Goal: Check status: Check status

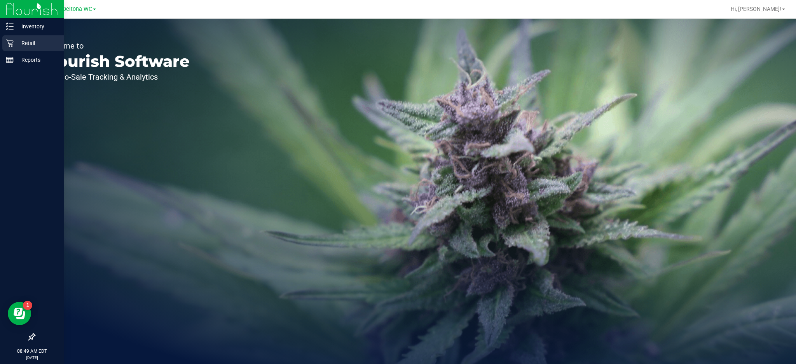
click at [9, 45] on icon at bounding box center [10, 43] width 8 height 8
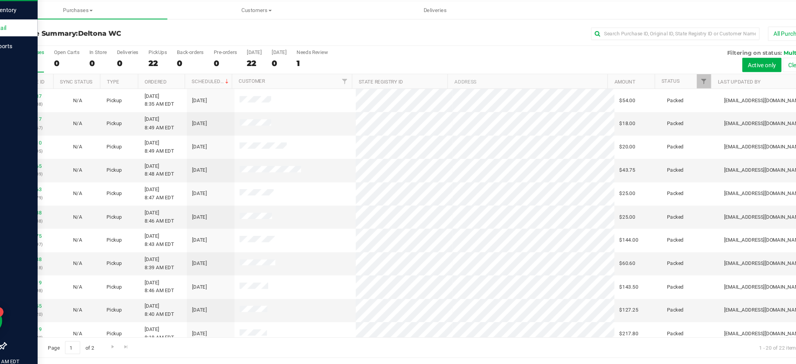
scroll to position [0, 0]
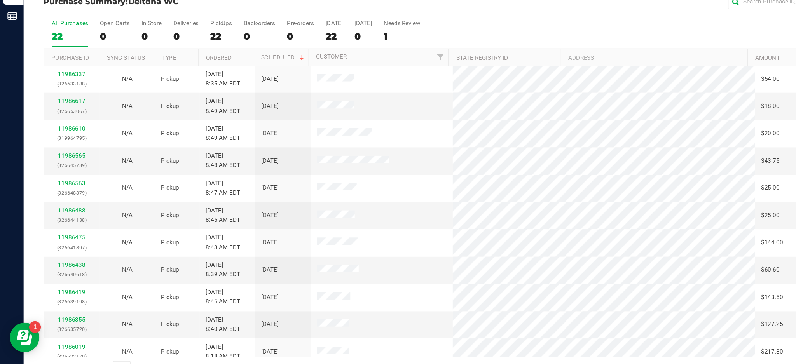
click at [377, 65] on div "All Purchases 22 Open Carts 0 In Store 0 Deliveries 0 PickUps 22 Back-orders 0 …" at bounding box center [407, 63] width 745 height 6
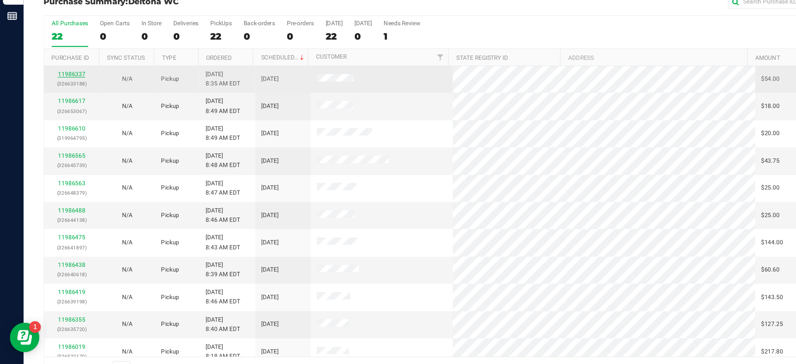
click at [60, 107] on link "11986337" at bounding box center [56, 105] width 22 height 5
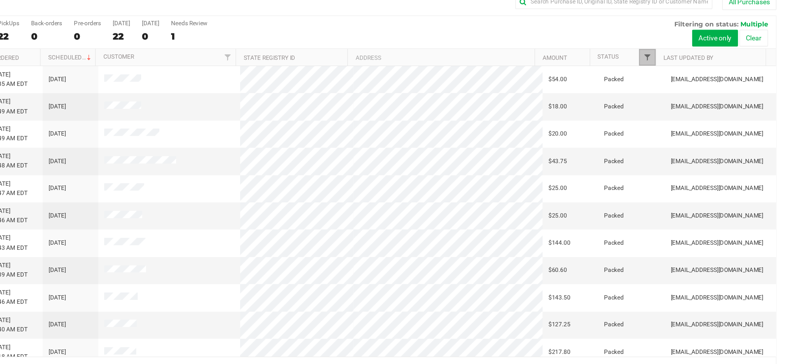
click at [679, 93] on span "Filter" at bounding box center [678, 92] width 6 height 6
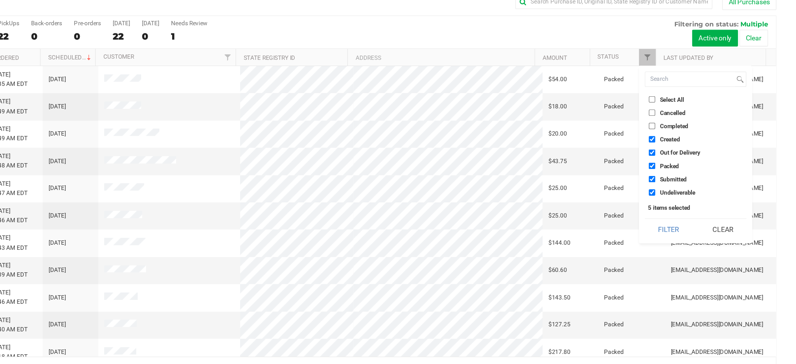
click at [683, 155] on input "Created" at bounding box center [682, 157] width 5 height 5
checkbox input "false"
click at [684, 169] on input "Out for Delivery" at bounding box center [682, 167] width 5 height 5
checkbox input "false"
click at [682, 179] on input "Packed" at bounding box center [682, 178] width 5 height 5
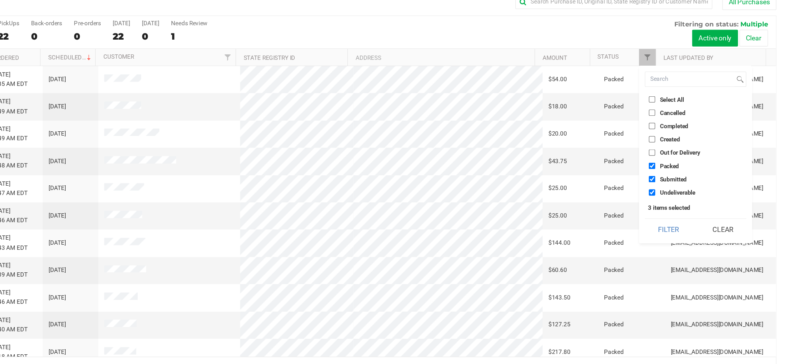
checkbox input "false"
click at [684, 200] on input "Undeliverable" at bounding box center [682, 199] width 5 height 5
checkbox input "false"
click at [695, 228] on button "Filter" at bounding box center [695, 228] width 37 height 17
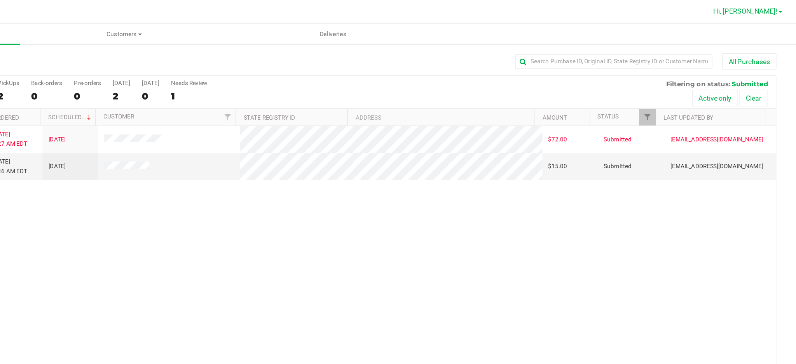
click at [784, 9] on span at bounding box center [783, 10] width 3 height 2
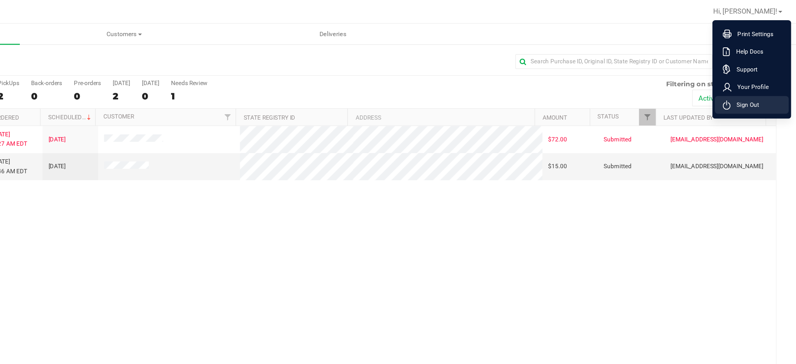
click at [756, 85] on span "Sign Out" at bounding box center [755, 83] width 23 height 8
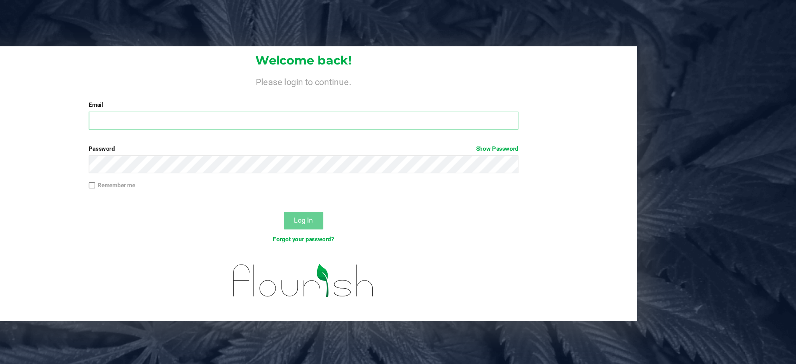
click at [256, 93] on input "Email" at bounding box center [407, 95] width 339 height 14
type input "[EMAIL_ADDRESS][DOMAIN_NAME]"
click at [392, 167] on button "Log In" at bounding box center [407, 174] width 31 height 14
